Goal: Ask a question

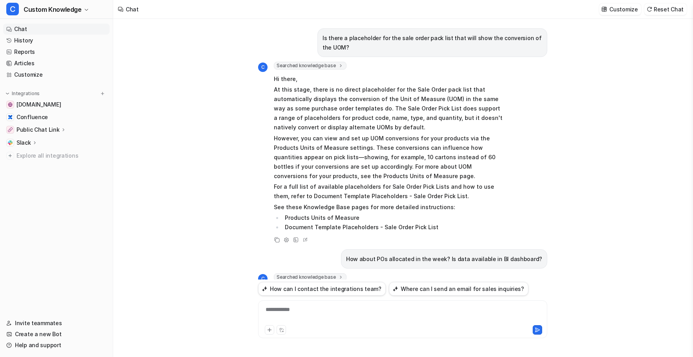
scroll to position [719, 0]
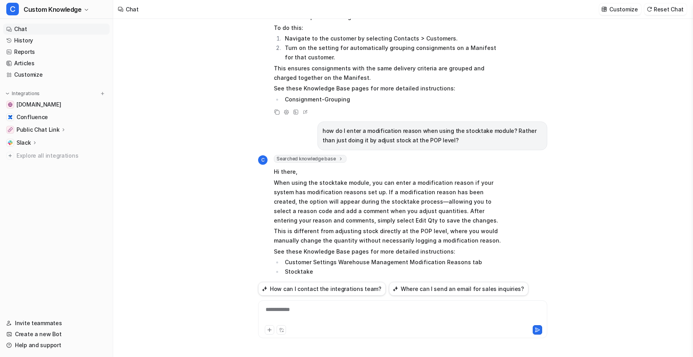
click at [298, 312] on div "**********" at bounding box center [402, 314] width 285 height 18
click at [536, 327] on icon at bounding box center [538, 330] width 6 height 6
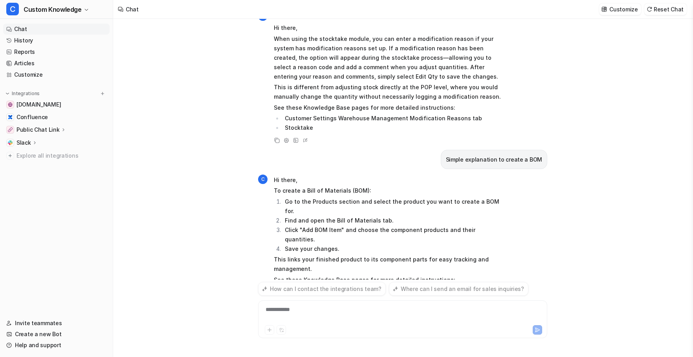
scroll to position [863, 0]
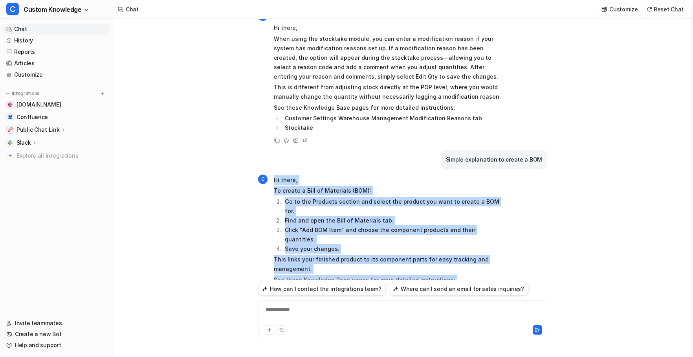
drag, startPoint x: 347, startPoint y: 252, endPoint x: 275, endPoint y: 162, distance: 114.8
click at [275, 174] on span "Hi there, To create a Bill of Materials (BOM): Go to the Products section and s…" at bounding box center [389, 234] width 230 height 121
copy span "Hi there, To create a Bill of Materials (BOM): Go to the Products section and s…"
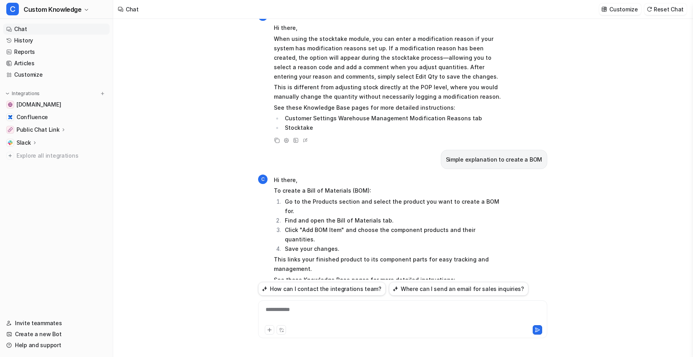
click at [311, 309] on div "**********" at bounding box center [402, 314] width 285 height 18
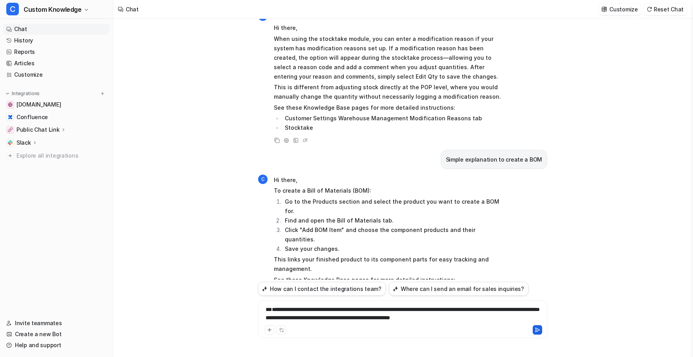
click at [538, 329] on icon at bounding box center [538, 330] width 4 height 4
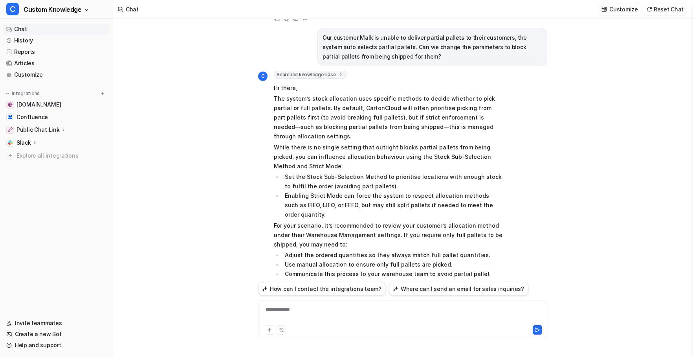
scroll to position [1174, 0]
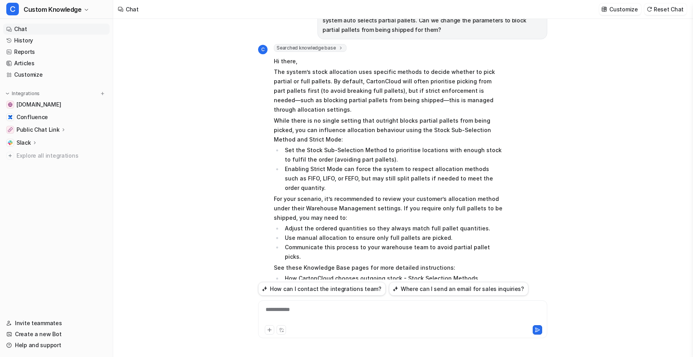
click at [276, 329] on icon at bounding box center [277, 332] width 6 height 6
